Goal: Complete application form: Complete application form

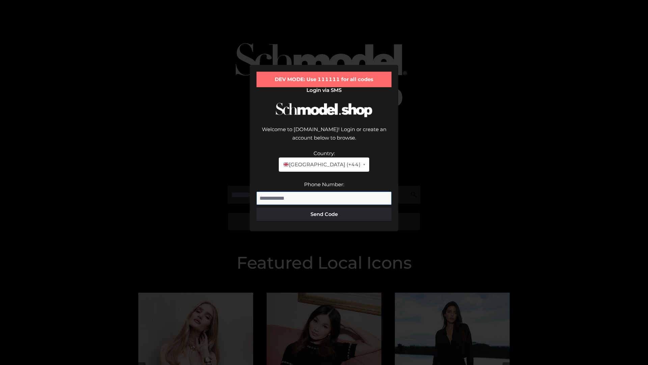
click at [324, 191] on input "Phone Number:" at bounding box center [324, 198] width 135 height 14
type input "**********"
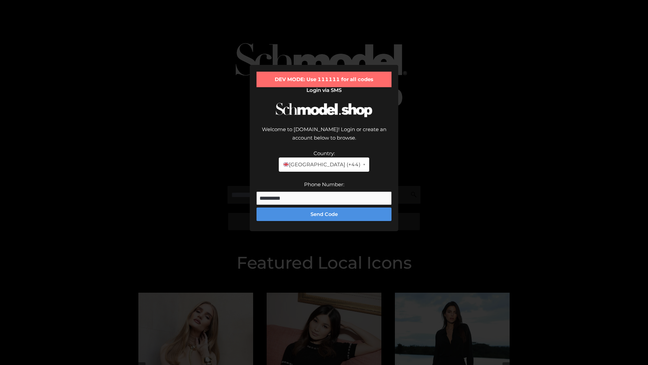
click at [324, 207] on button "Send Code" at bounding box center [324, 214] width 135 height 14
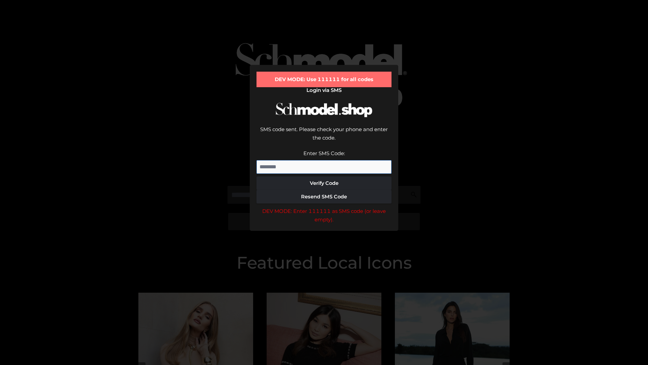
click at [324, 160] on input "Enter SMS Code:" at bounding box center [324, 167] width 135 height 14
type input "******"
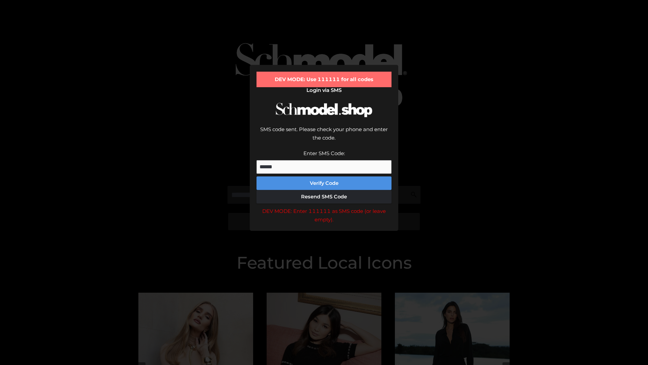
click at [324, 176] on button "Verify Code" at bounding box center [324, 183] width 135 height 14
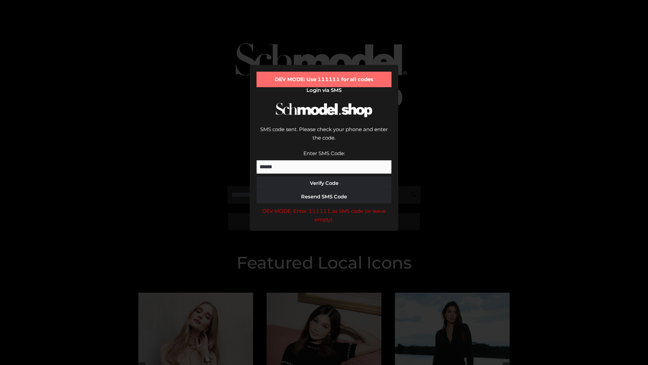
click at [324, 207] on div "DEV MODE: Enter 111111 as SMS code (or leave empty)." at bounding box center [324, 215] width 135 height 17
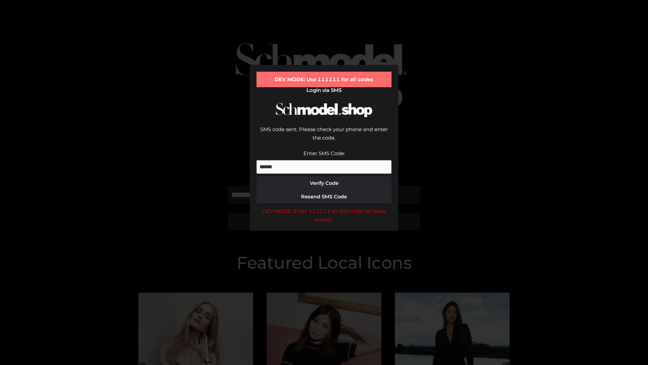
click at [324, 207] on div "DEV MODE: Enter 111111 as SMS code (or leave empty)." at bounding box center [324, 215] width 135 height 17
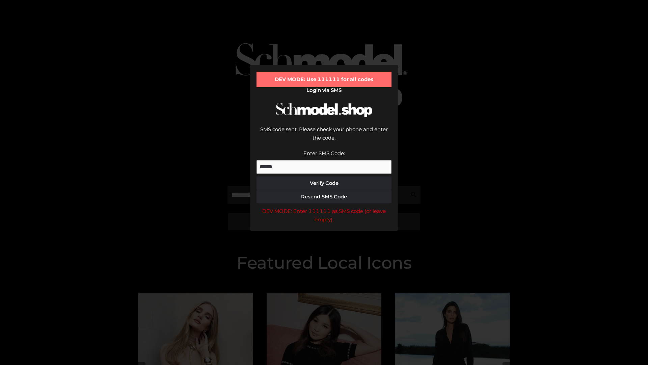
click at [324, 207] on div "DEV MODE: Enter 111111 as SMS code (or leave empty)." at bounding box center [324, 215] width 135 height 17
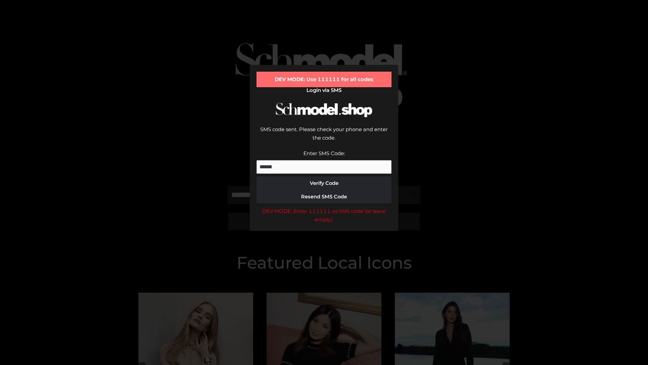
click at [324, 207] on div "DEV MODE: Enter 111111 as SMS code (or leave empty)." at bounding box center [324, 215] width 135 height 17
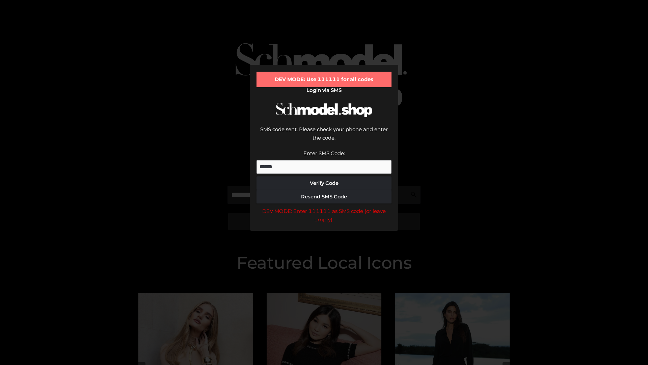
click at [324, 207] on div "DEV MODE: Enter 111111 as SMS code (or leave empty)." at bounding box center [324, 215] width 135 height 17
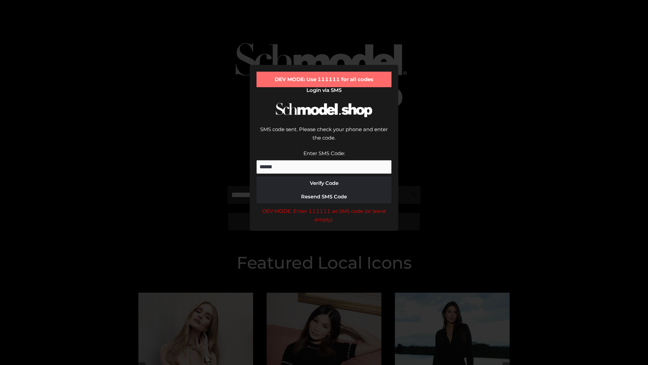
click at [324, 207] on div "DEV MODE: Enter 111111 as SMS code (or leave empty)." at bounding box center [324, 215] width 135 height 17
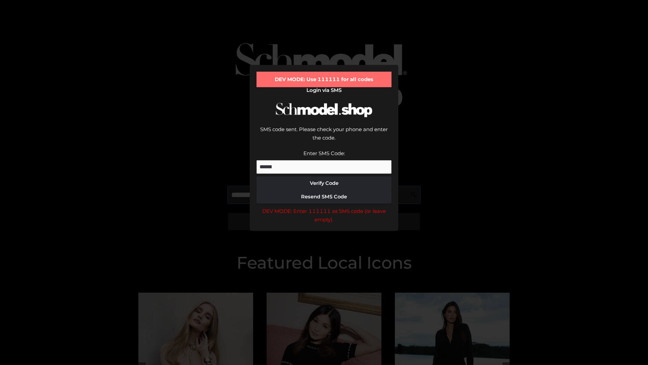
scroll to position [0, 35]
click at [324, 207] on div "DEV MODE: Enter 111111 as SMS code (or leave empty)." at bounding box center [324, 215] width 135 height 17
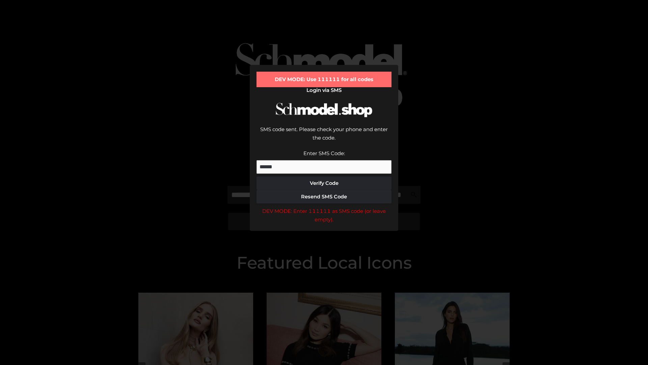
click at [324, 207] on div "DEV MODE: Enter 111111 as SMS code (or leave empty)." at bounding box center [324, 215] width 135 height 17
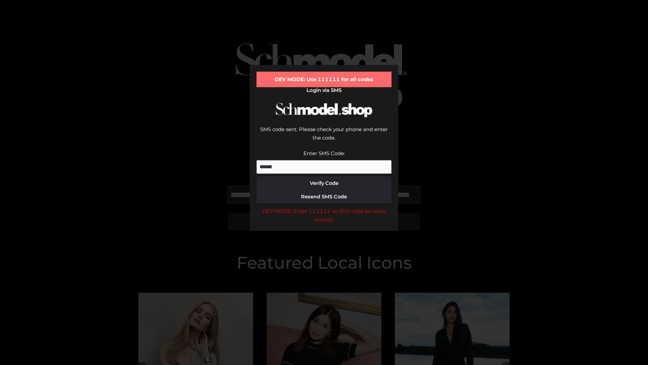
scroll to position [0, 74]
click at [324, 207] on div "DEV MODE: Enter 111111 as SMS code (or leave empty)." at bounding box center [324, 215] width 135 height 17
type input "**********"
